Goal: Check status: Check status

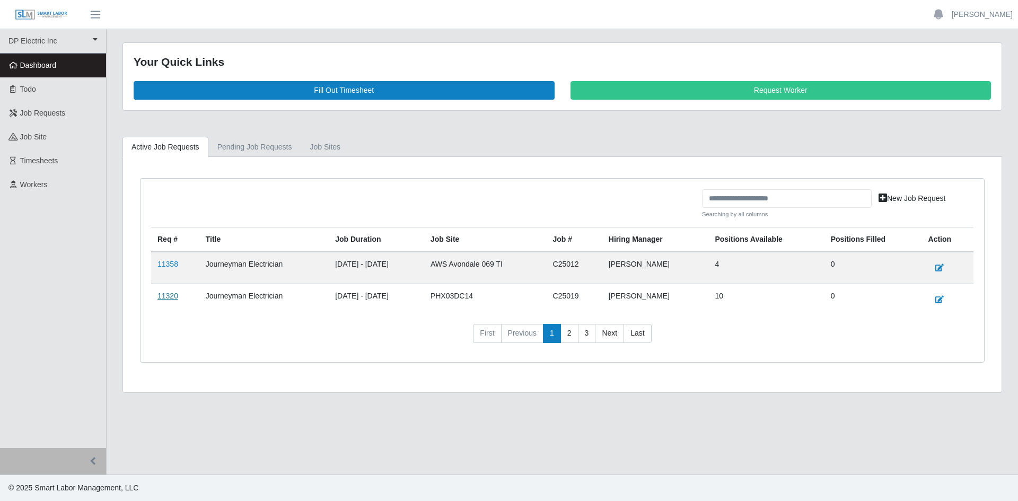
click at [169, 294] on link "11320" at bounding box center [167, 296] width 21 height 8
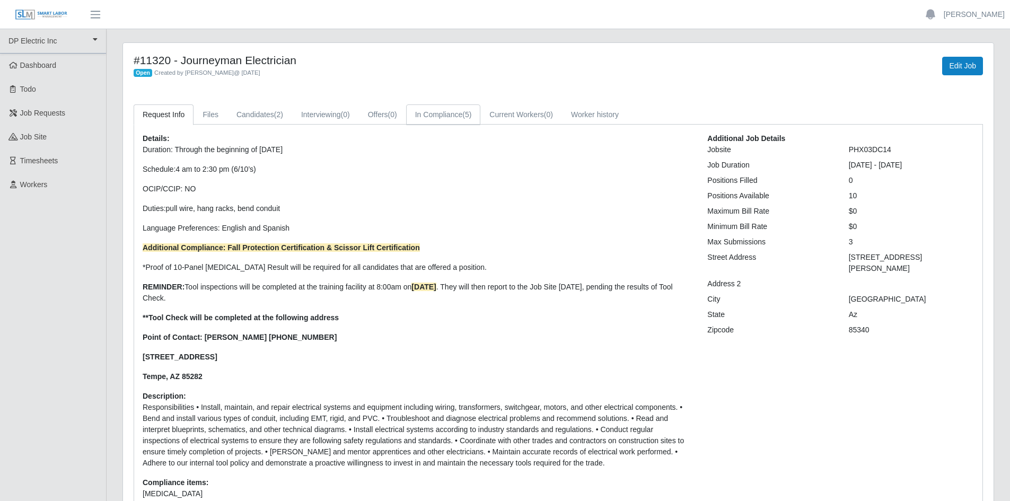
click at [452, 110] on link "In Compliance (5)" at bounding box center [443, 114] width 75 height 21
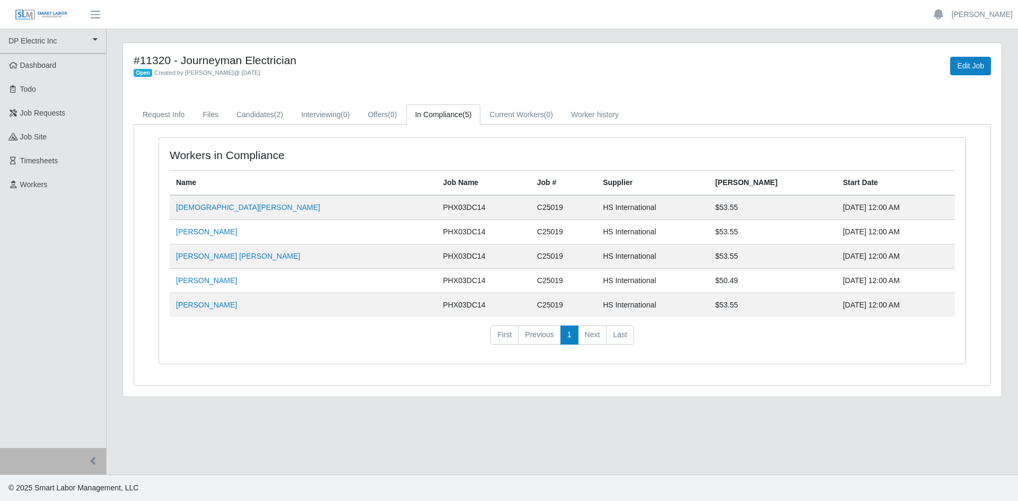
drag, startPoint x: 234, startPoint y: 208, endPoint x: 867, endPoint y: 314, distance: 641.7
click at [867, 314] on tbody "[PERSON_NAME] PHX03DC14 C25019 HS International $53.55 [DATE] 12:00 AM [PERSON_…" at bounding box center [562, 256] width 785 height 122
click at [372, 116] on link "Offers (0)" at bounding box center [382, 114] width 47 height 21
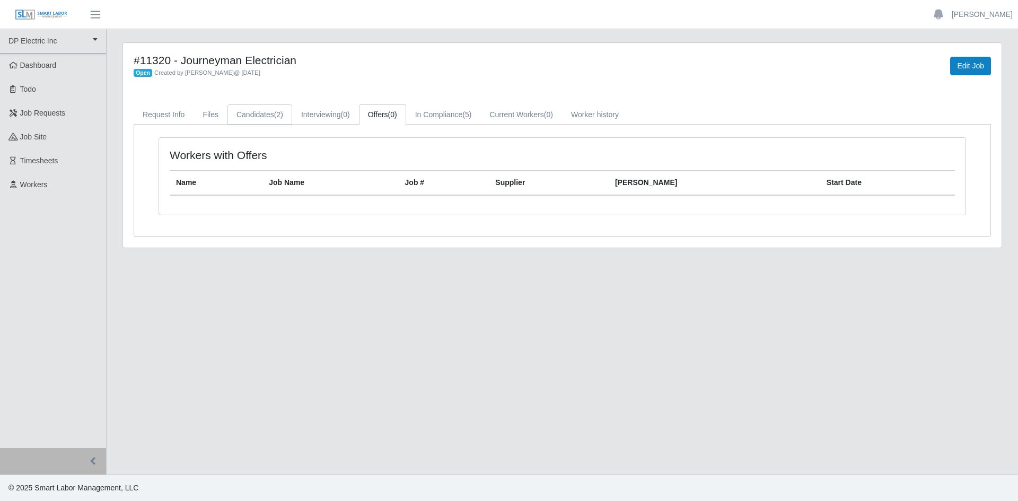
click at [274, 118] on span "(2)" at bounding box center [278, 114] width 9 height 8
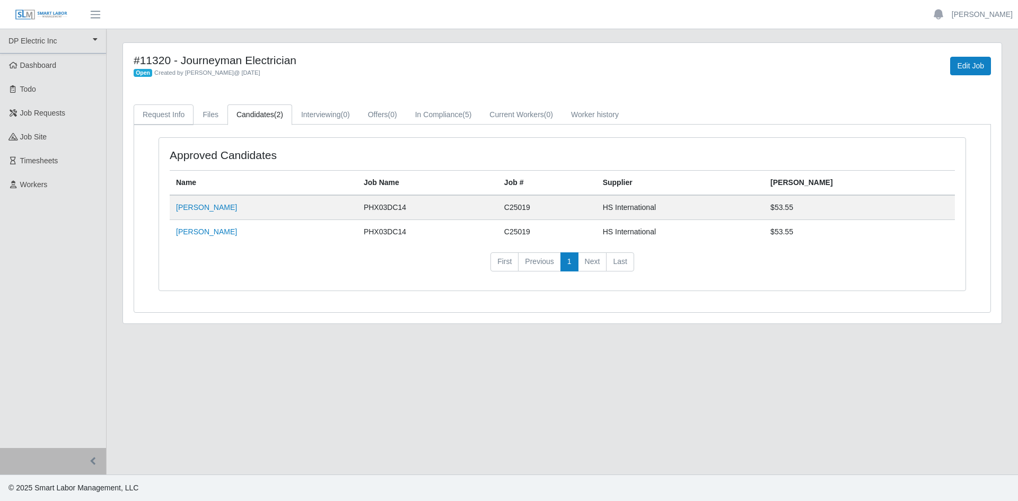
click at [167, 120] on link "Request Info" at bounding box center [164, 114] width 60 height 21
